Goal: Navigation & Orientation: Find specific page/section

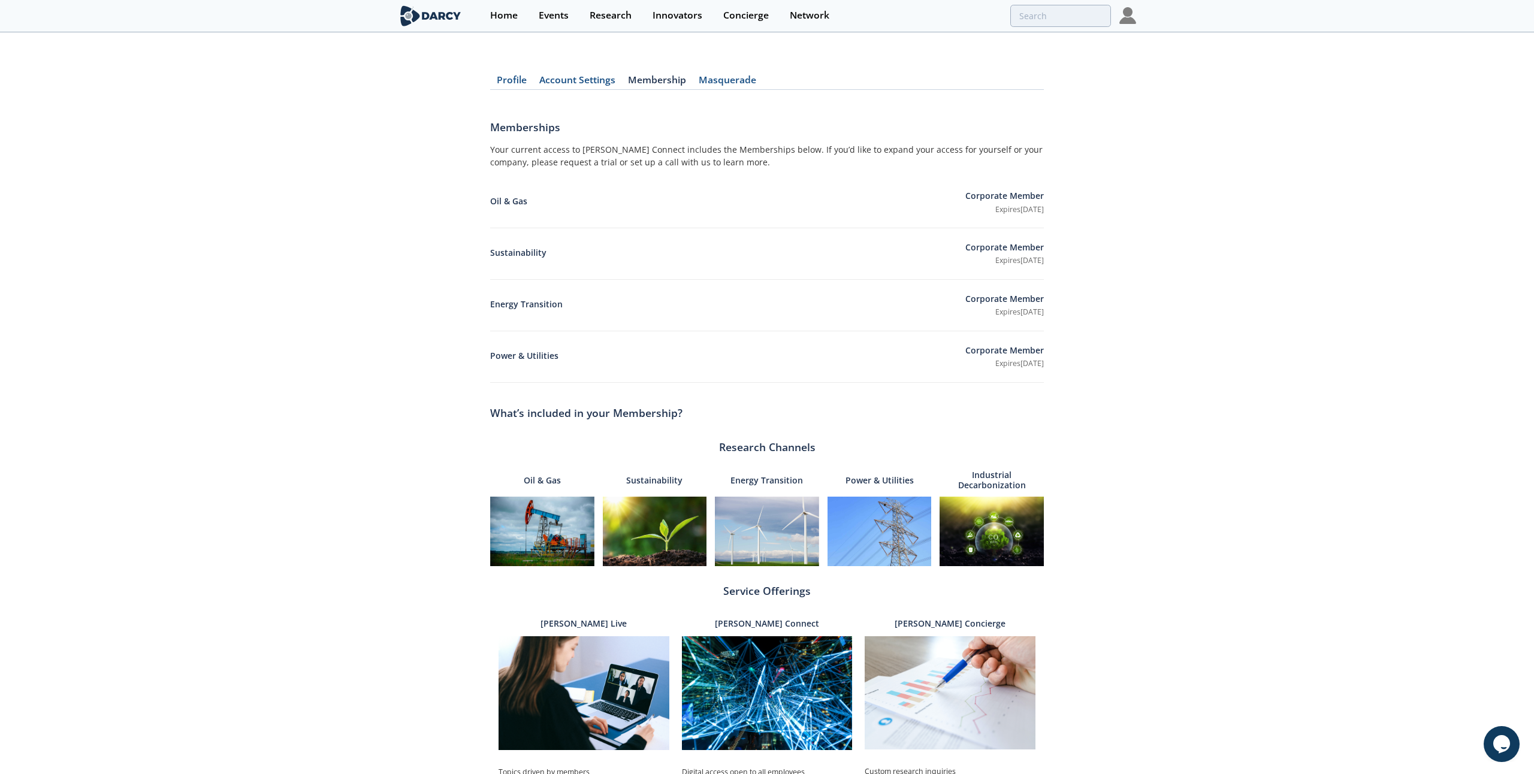
click at [539, 11] on div "Events" at bounding box center [554, 16] width 30 height 10
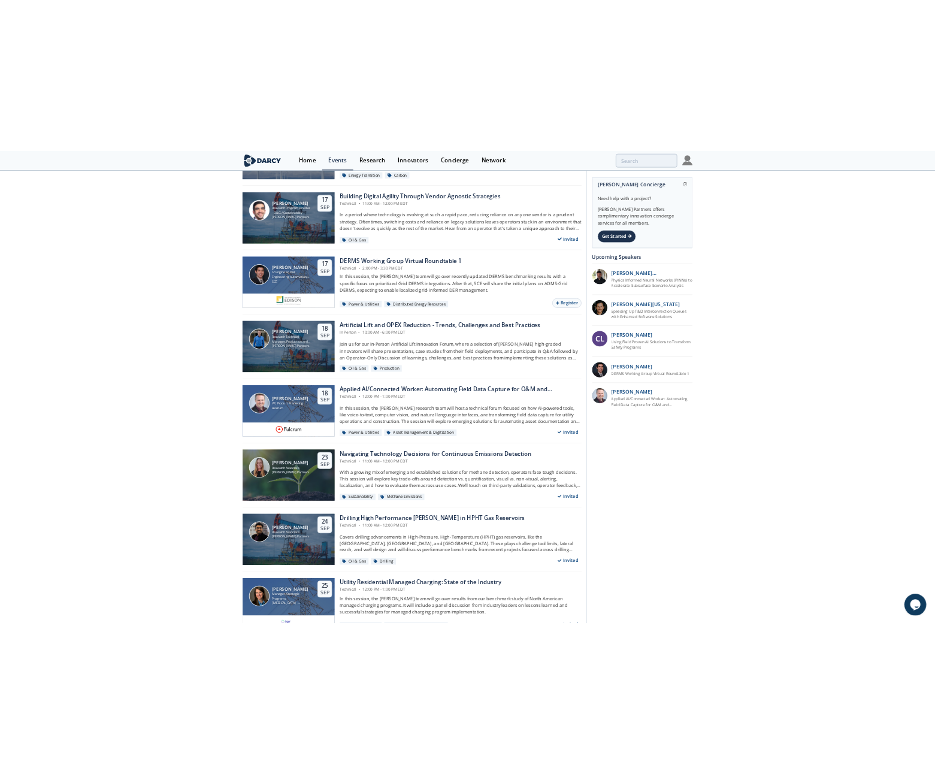
scroll to position [996, 0]
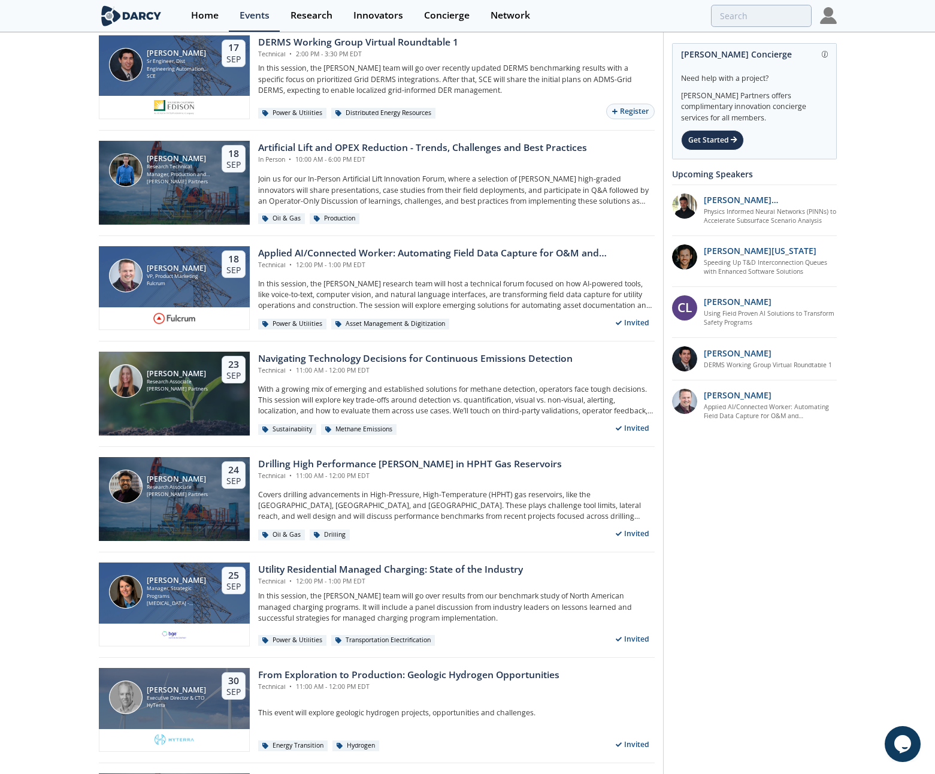
click at [693, 476] on div "[PERSON_NAME] Concierge Need help with a project? [PERSON_NAME] Partners offers…" at bounding box center [750, 395] width 174 height 2693
